Goal: Use online tool/utility

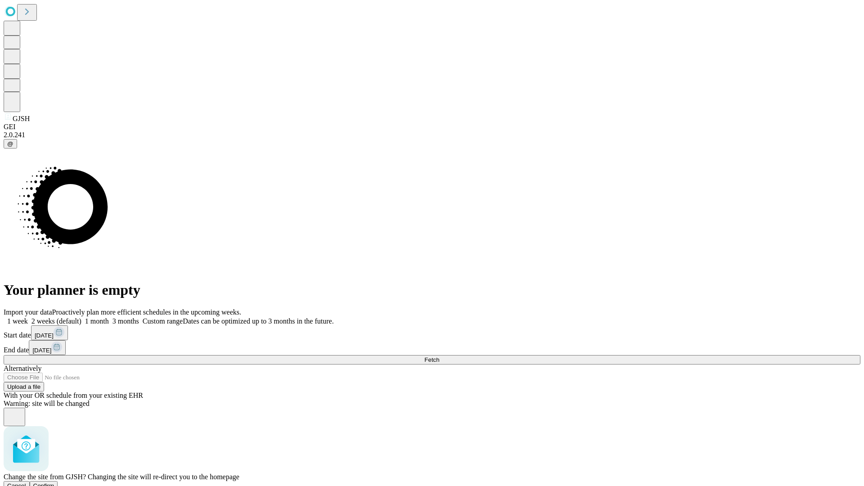
click at [54, 482] on span "Confirm" at bounding box center [43, 485] width 21 height 7
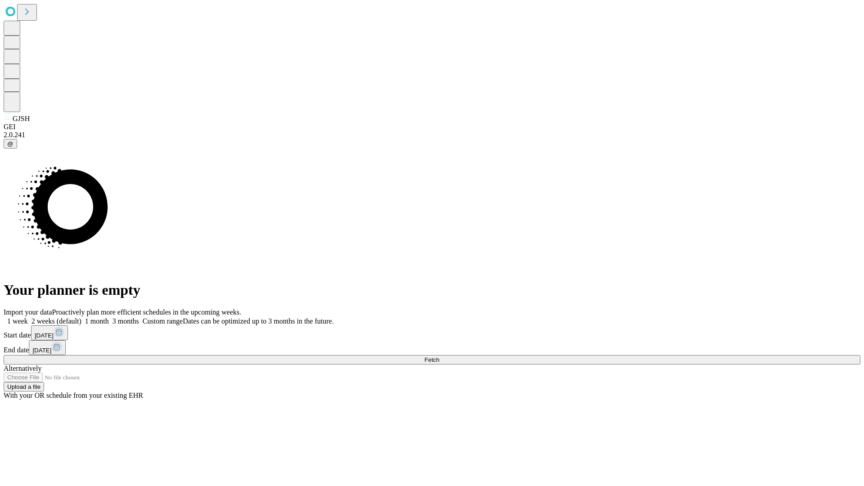
click at [28, 317] on label "1 week" at bounding box center [16, 321] width 24 height 8
click at [439, 356] on span "Fetch" at bounding box center [431, 359] width 15 height 7
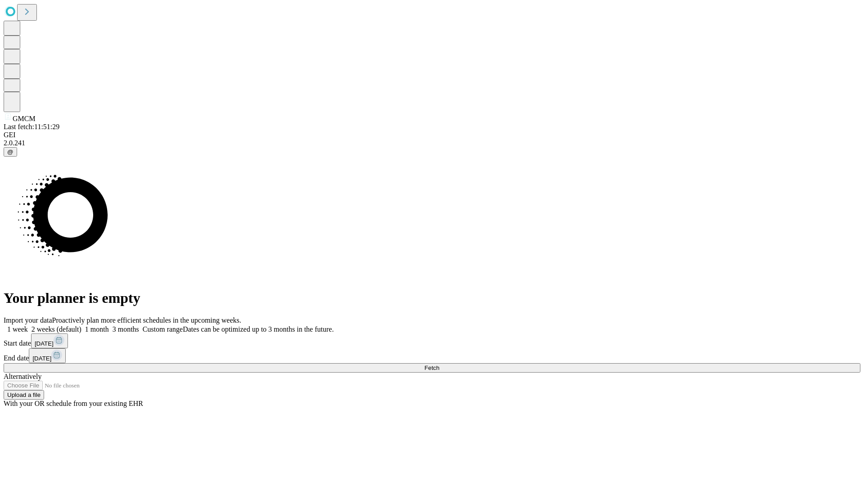
click at [28, 325] on label "1 week" at bounding box center [16, 329] width 24 height 8
click at [439, 364] on span "Fetch" at bounding box center [431, 367] width 15 height 7
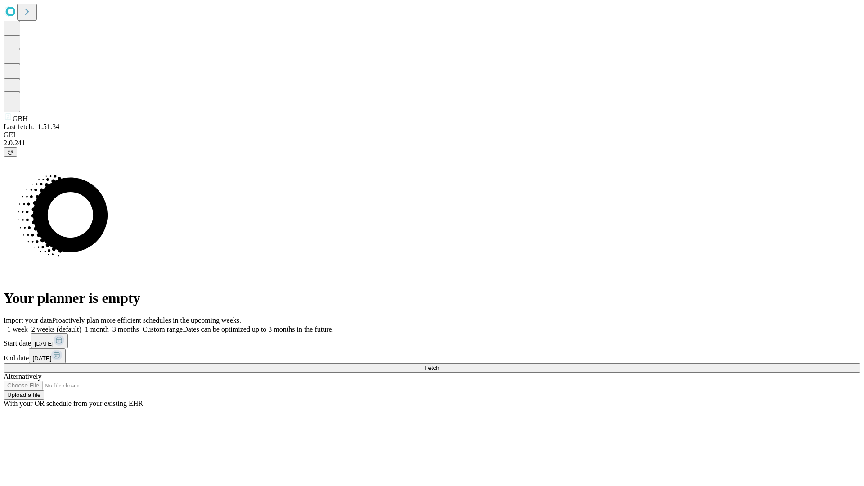
click at [28, 325] on label "1 week" at bounding box center [16, 329] width 24 height 8
click at [439, 364] on span "Fetch" at bounding box center [431, 367] width 15 height 7
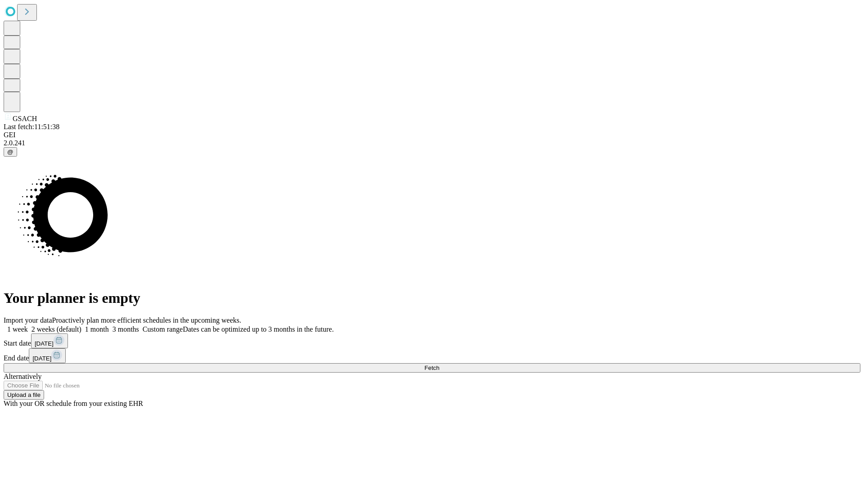
click at [28, 325] on label "1 week" at bounding box center [16, 329] width 24 height 8
click at [439, 364] on span "Fetch" at bounding box center [431, 367] width 15 height 7
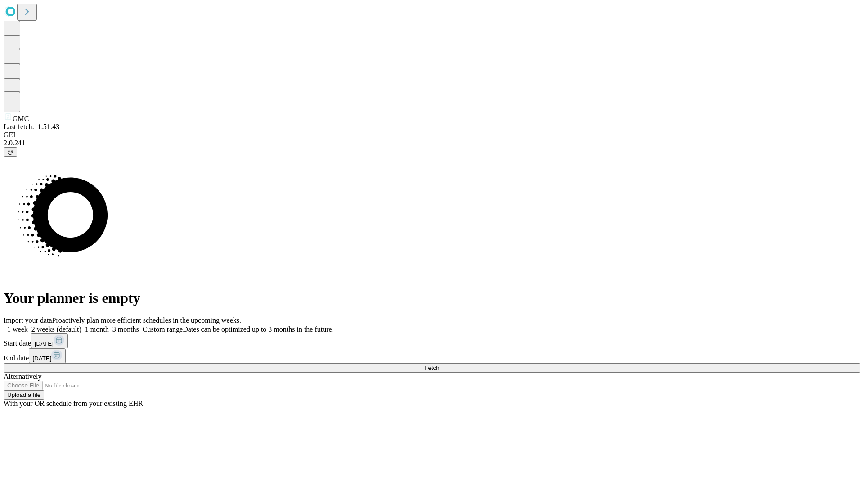
click at [28, 325] on label "1 week" at bounding box center [16, 329] width 24 height 8
click at [439, 364] on span "Fetch" at bounding box center [431, 367] width 15 height 7
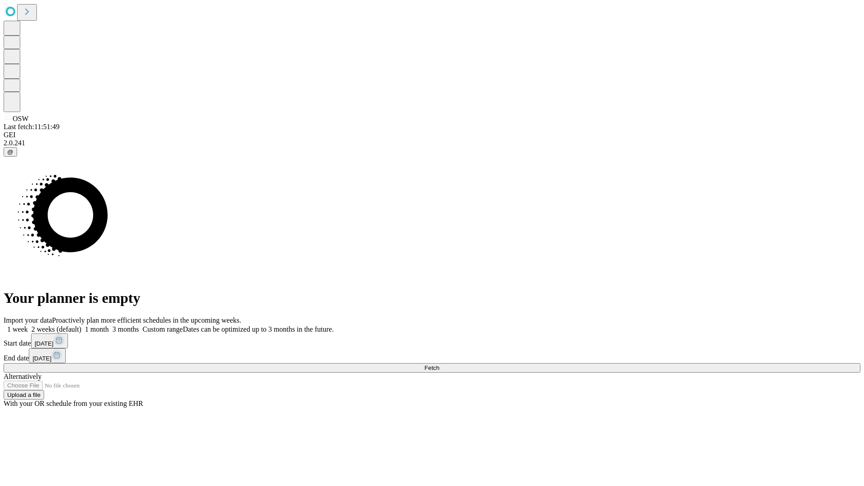
click at [28, 325] on label "1 week" at bounding box center [16, 329] width 24 height 8
click at [439, 364] on span "Fetch" at bounding box center [431, 367] width 15 height 7
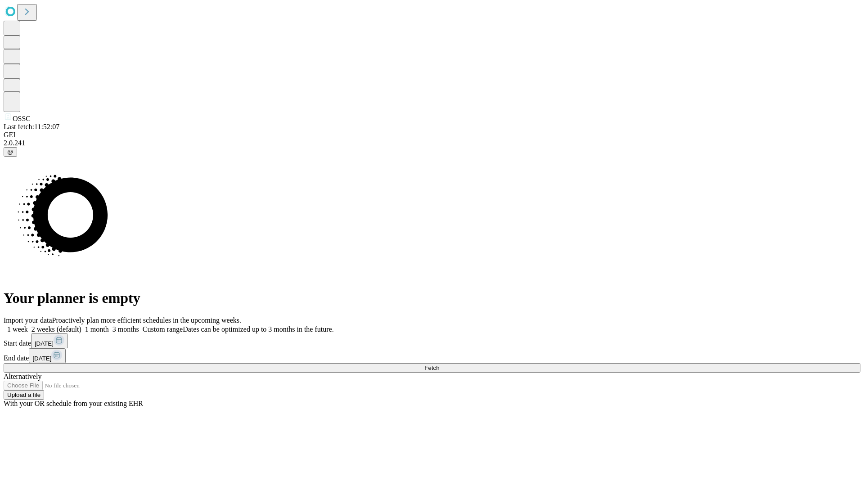
click at [28, 325] on label "1 week" at bounding box center [16, 329] width 24 height 8
click at [439, 364] on span "Fetch" at bounding box center [431, 367] width 15 height 7
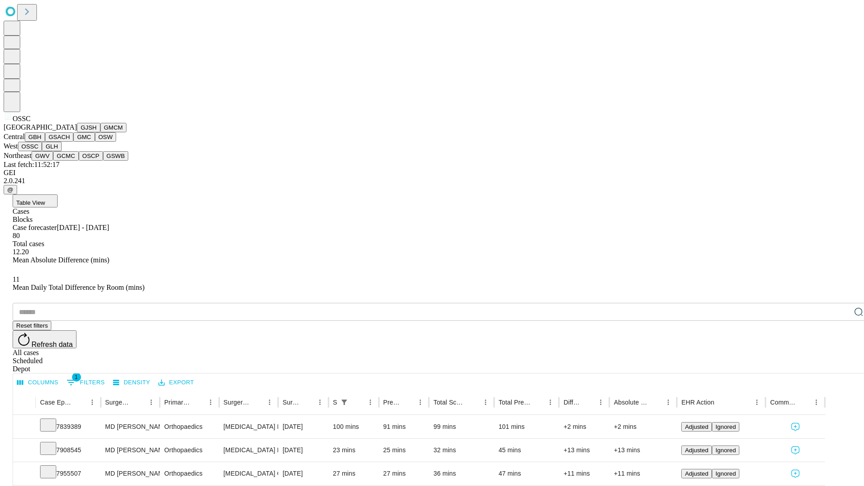
click at [61, 151] on button "GLH" at bounding box center [51, 146] width 19 height 9
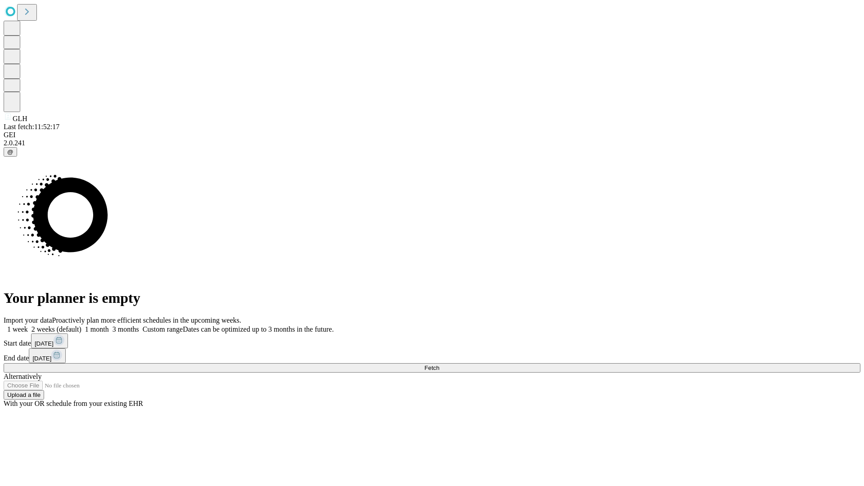
click at [439, 364] on span "Fetch" at bounding box center [431, 367] width 15 height 7
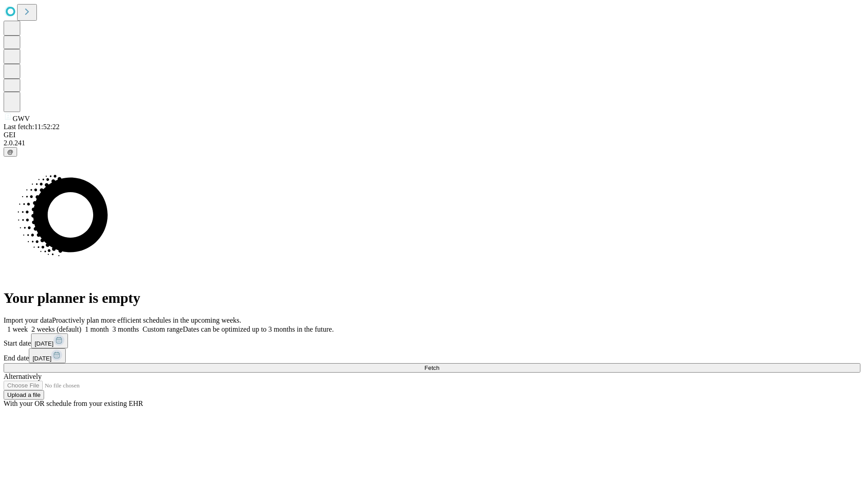
click at [28, 325] on label "1 week" at bounding box center [16, 329] width 24 height 8
click at [439, 364] on span "Fetch" at bounding box center [431, 367] width 15 height 7
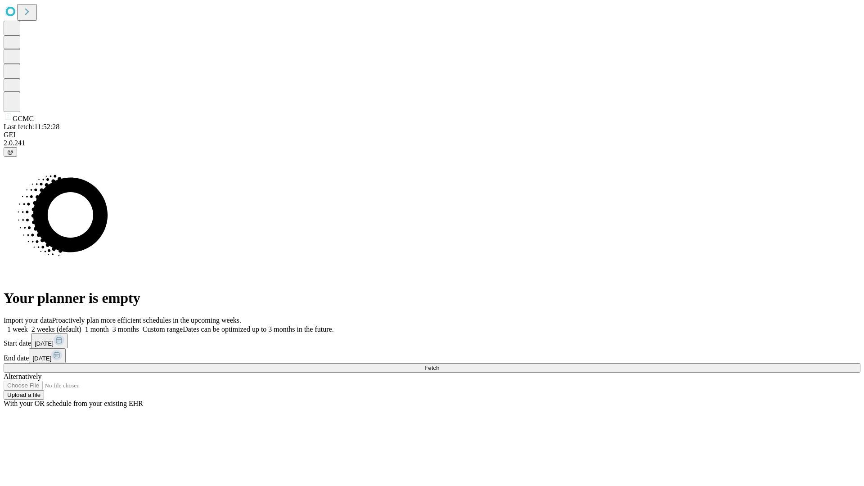
click at [28, 325] on label "1 week" at bounding box center [16, 329] width 24 height 8
click at [439, 364] on span "Fetch" at bounding box center [431, 367] width 15 height 7
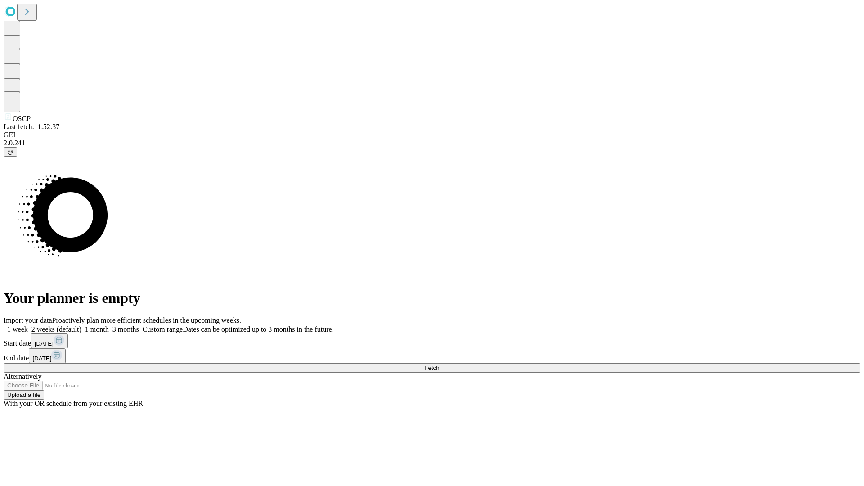
click at [28, 325] on label "1 week" at bounding box center [16, 329] width 24 height 8
click at [439, 364] on span "Fetch" at bounding box center [431, 367] width 15 height 7
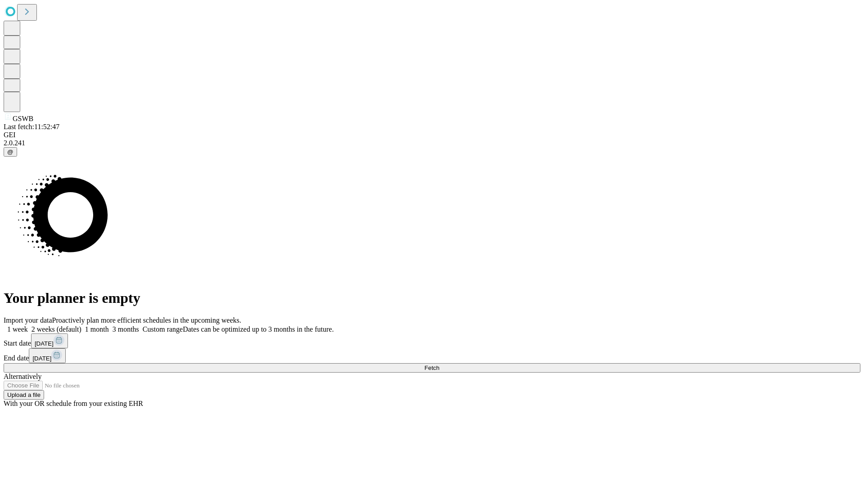
click at [28, 325] on label "1 week" at bounding box center [16, 329] width 24 height 8
click at [439, 364] on span "Fetch" at bounding box center [431, 367] width 15 height 7
